Goal: Find specific page/section: Find specific page/section

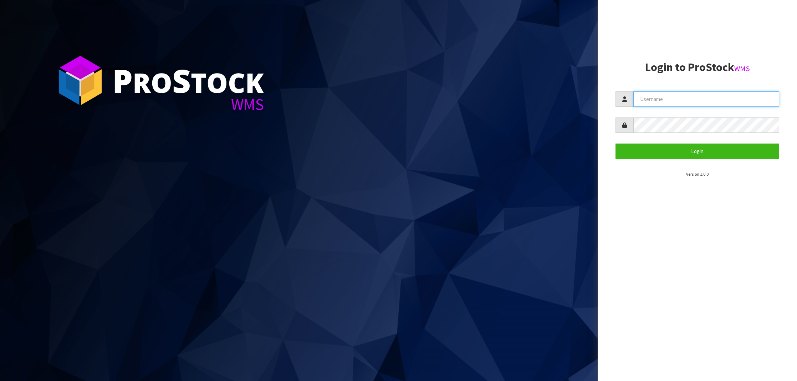
type input "NEROTAPWARE"
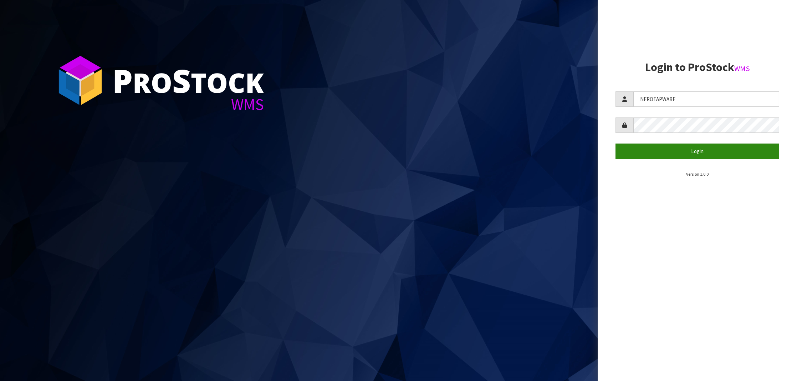
click at [700, 151] on button "Login" at bounding box center [698, 150] width 164 height 15
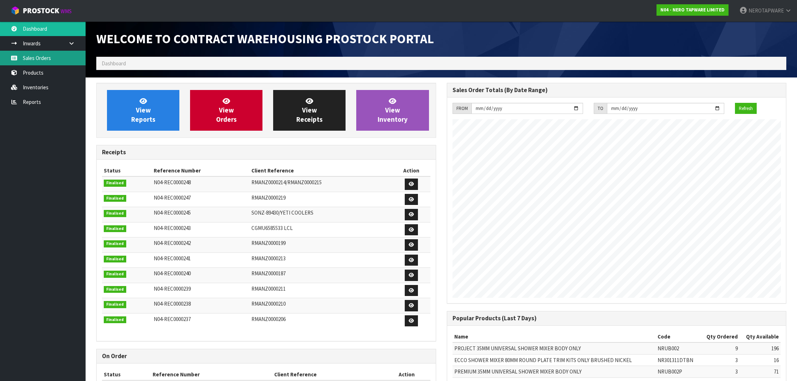
click at [28, 63] on link "Sales Orders" at bounding box center [43, 58] width 86 height 15
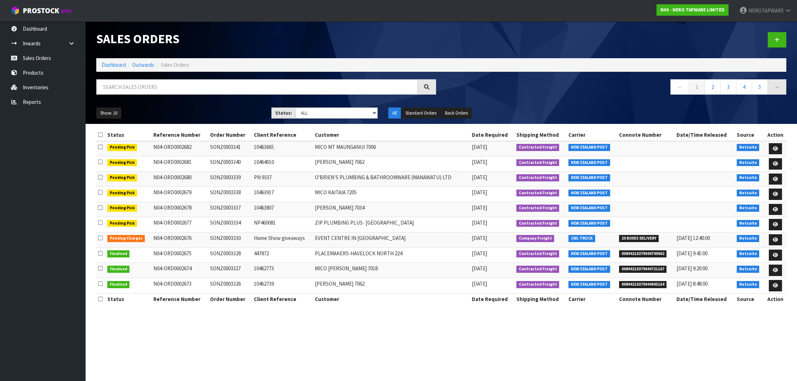
click at [774, 90] on link "→" at bounding box center [777, 86] width 19 height 15
click at [765, 90] on link "5" at bounding box center [760, 86] width 16 height 15
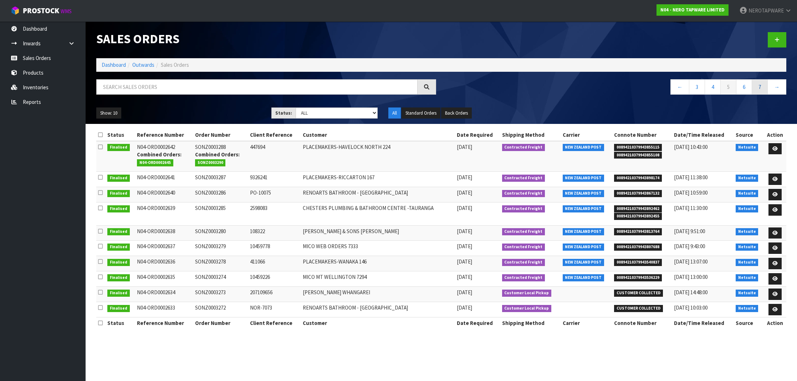
click at [761, 90] on link "7" at bounding box center [760, 86] width 16 height 15
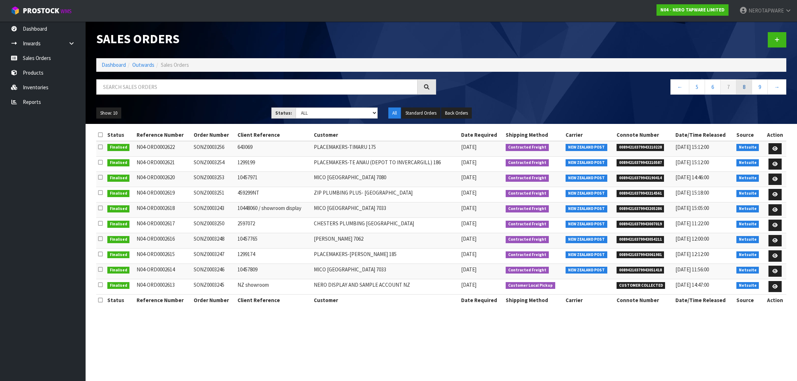
click at [745, 88] on link "8" at bounding box center [744, 86] width 16 height 15
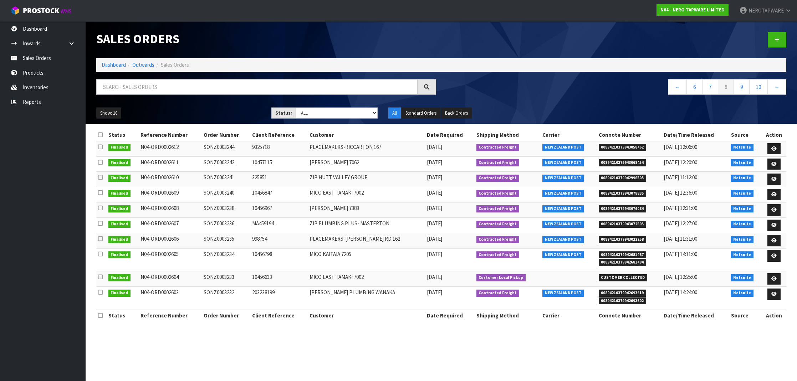
click at [614, 160] on span "00894210379943068454" at bounding box center [623, 162] width 48 height 7
copy span "00894210379943068454"
click at [212, 161] on td "SONZ0003242" at bounding box center [226, 163] width 49 height 15
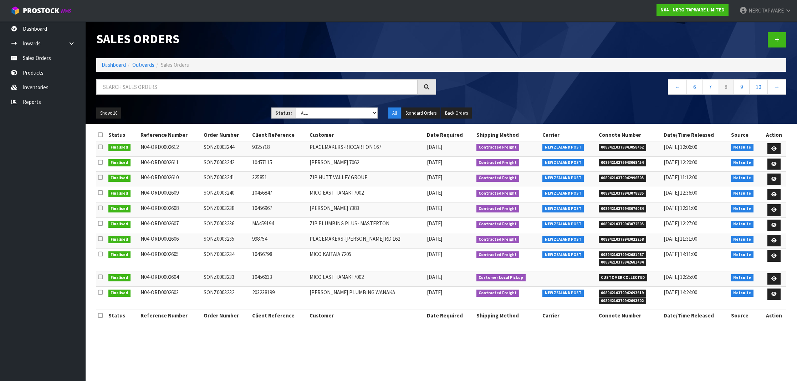
copy td "SONZ0003242"
click at [629, 222] on span "00894210379943072505" at bounding box center [623, 223] width 48 height 7
copy span "00894210379943072505"
click at [629, 222] on span "00894210379943072505" at bounding box center [623, 223] width 48 height 7
click at [228, 221] on td "SONZ0003236" at bounding box center [226, 225] width 49 height 15
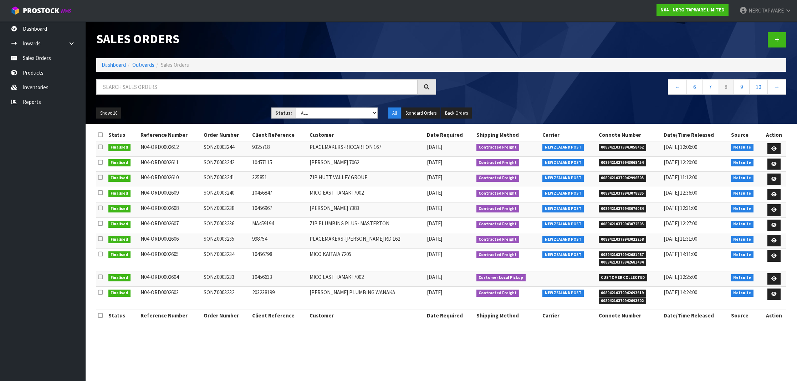
click at [228, 221] on td "SONZ0003236" at bounding box center [226, 225] width 49 height 15
copy td "SONZ0003236"
click at [611, 238] on span "00894210379943022258" at bounding box center [623, 239] width 48 height 7
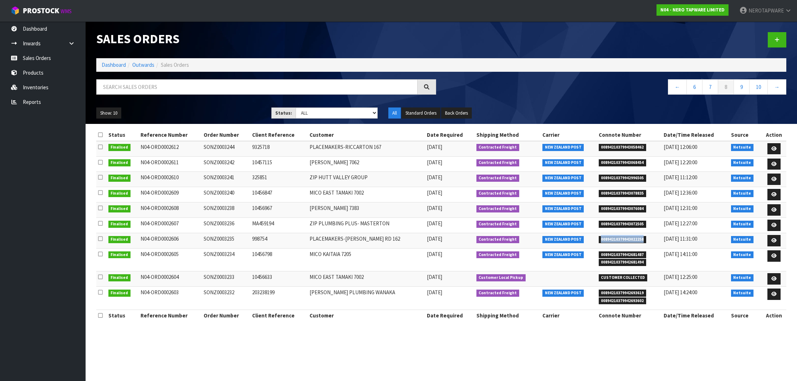
copy span "00894210379943022258"
click at [219, 238] on td "SONZ0003235" at bounding box center [226, 240] width 49 height 15
copy td "SONZ0003235"
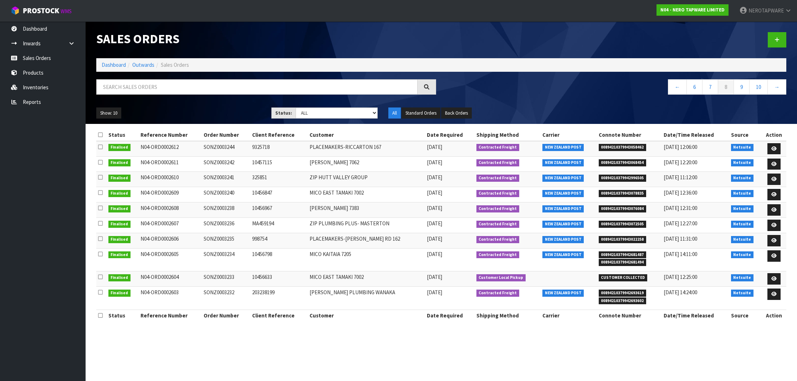
click at [626, 253] on span "00894210379942681487" at bounding box center [623, 254] width 48 height 7
copy span "00894210379942681487"
click at [228, 254] on td "SONZ0003234" at bounding box center [226, 259] width 49 height 23
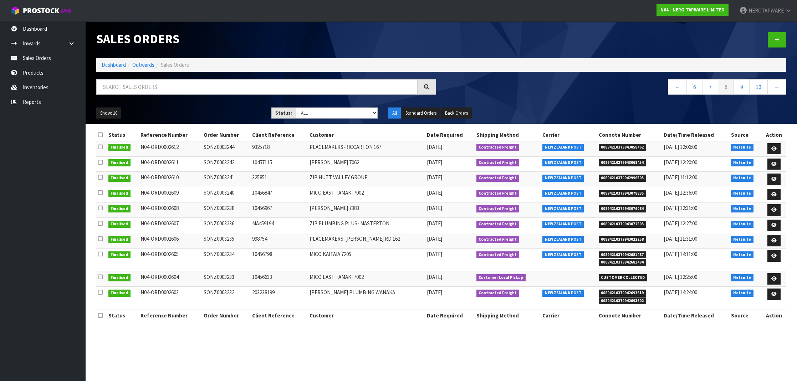
click at [228, 254] on td "SONZ0003234" at bounding box center [226, 259] width 49 height 23
copy td "SONZ0003234"
click at [629, 290] on span "00894210379942693619" at bounding box center [623, 292] width 48 height 7
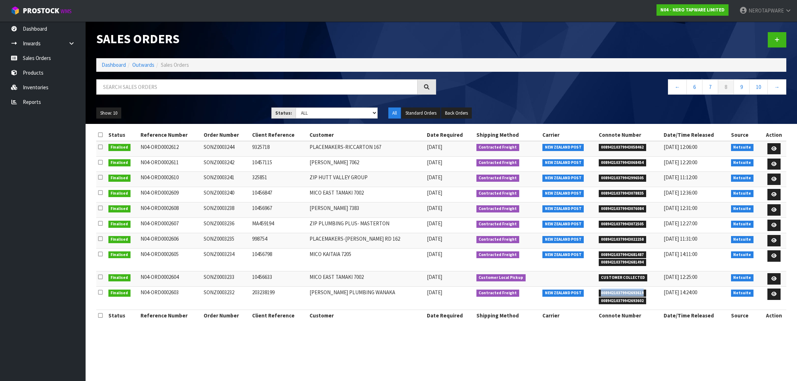
click at [215, 288] on td "SONZ0003232" at bounding box center [226, 297] width 49 height 23
click at [744, 91] on link "9" at bounding box center [742, 86] width 16 height 15
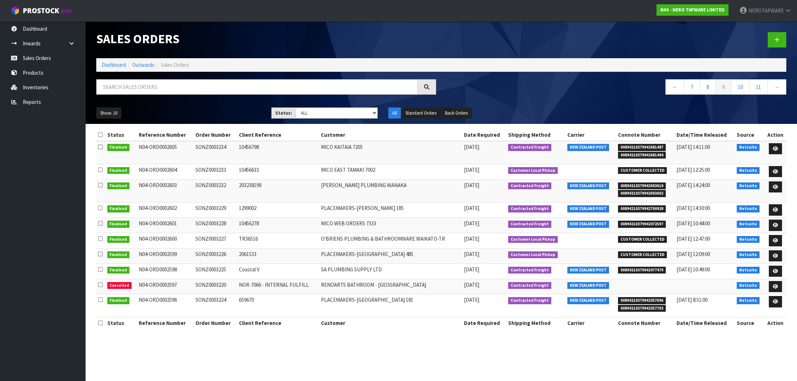
click at [651, 205] on span "00894210379942700928" at bounding box center [642, 208] width 48 height 7
click at [212, 205] on td "SONZ0003229" at bounding box center [216, 209] width 44 height 15
click at [640, 223] on span "00894210379942472597" at bounding box center [642, 223] width 48 height 7
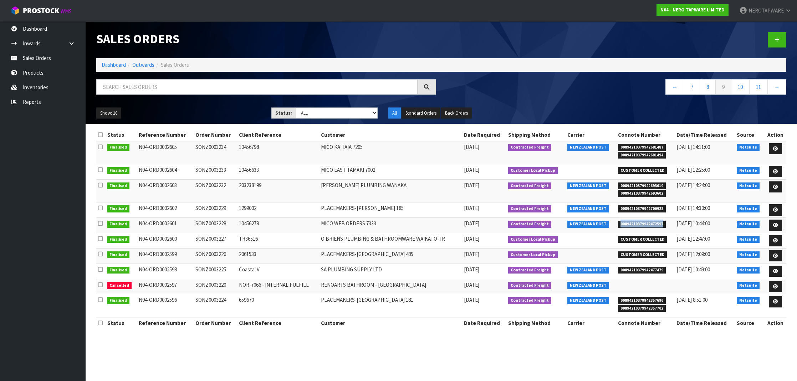
click at [640, 223] on span "00894210379942472597" at bounding box center [642, 223] width 48 height 7
click at [211, 221] on td "SONZ0003228" at bounding box center [216, 225] width 44 height 15
click at [648, 268] on span "00894210379942477479" at bounding box center [642, 269] width 48 height 7
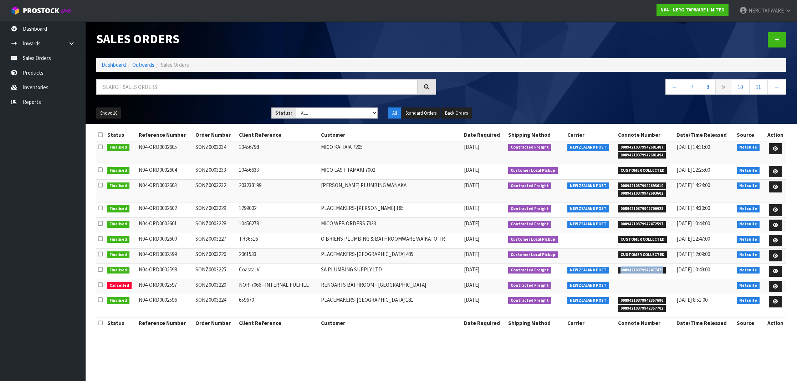
click at [644, 266] on span "00894210379942477479" at bounding box center [642, 269] width 48 height 7
click at [643, 267] on span "00894210379942477479" at bounding box center [642, 269] width 48 height 7
click at [215, 266] on td "SONZ0003225" at bounding box center [216, 270] width 44 height 15
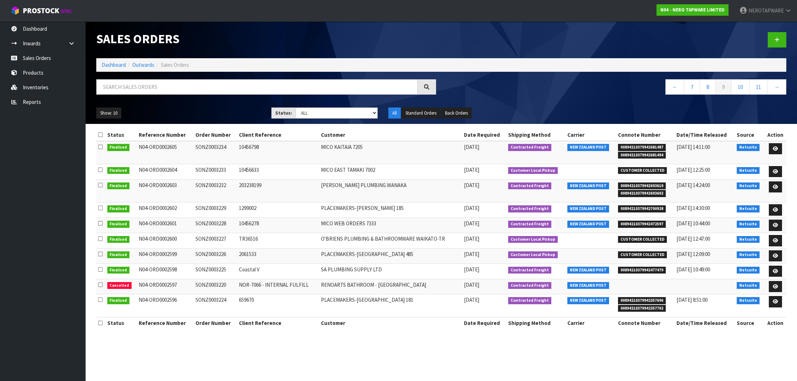
click at [215, 266] on td "SONZ0003225" at bounding box center [216, 270] width 44 height 15
click at [637, 297] on span "00894210379942357696" at bounding box center [642, 300] width 48 height 7
click at [654, 297] on span "00894210379942357696" at bounding box center [642, 300] width 48 height 7
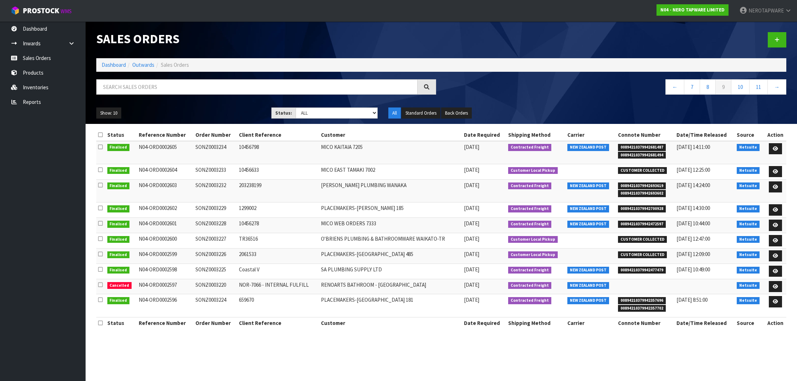
click at [213, 298] on td "SONZ0003224" at bounding box center [216, 305] width 44 height 23
click at [774, 89] on link "→" at bounding box center [777, 86] width 19 height 15
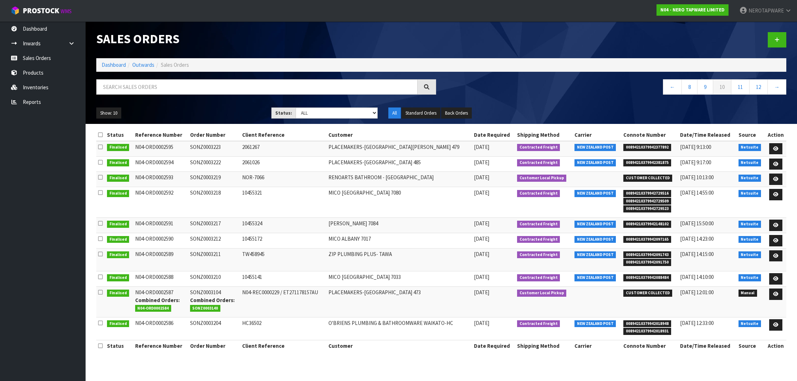
click at [653, 146] on span "00894210379942377892" at bounding box center [648, 147] width 48 height 7
click at [659, 163] on span "00894210379942381875" at bounding box center [648, 162] width 48 height 7
click at [215, 162] on td "SONZ0003222" at bounding box center [214, 163] width 52 height 15
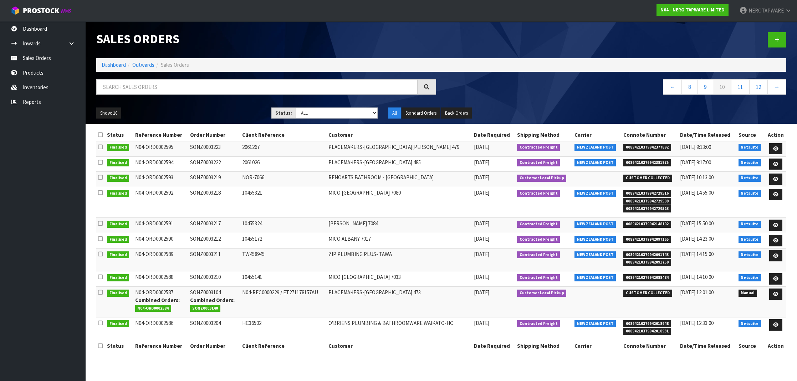
click at [215, 162] on td "SONZ0003222" at bounding box center [214, 163] width 52 height 15
click at [655, 144] on span "00894210379942377892" at bounding box center [648, 147] width 48 height 7
click at [218, 147] on td "SONZ0003223" at bounding box center [214, 148] width 52 height 15
click at [219, 147] on td "SONZ0003223" at bounding box center [214, 148] width 52 height 15
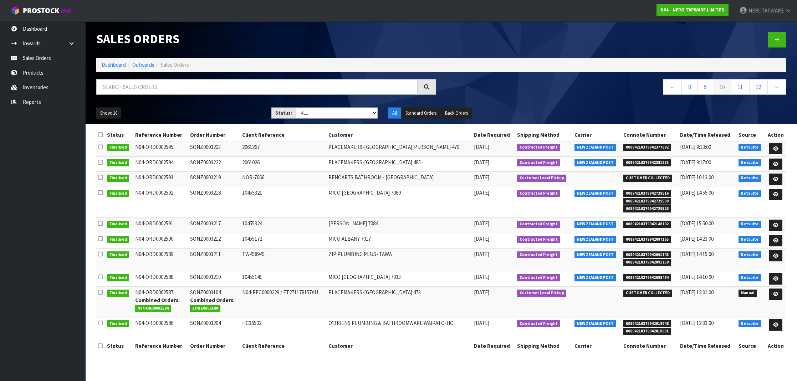
click at [642, 177] on span "CUSTOMER COLLECTED" at bounding box center [648, 177] width 49 height 7
click at [645, 191] on span "00894210379942729516" at bounding box center [648, 193] width 48 height 7
click at [211, 192] on td "SONZ0003218" at bounding box center [214, 202] width 52 height 31
